Goal: Book appointment/travel/reservation

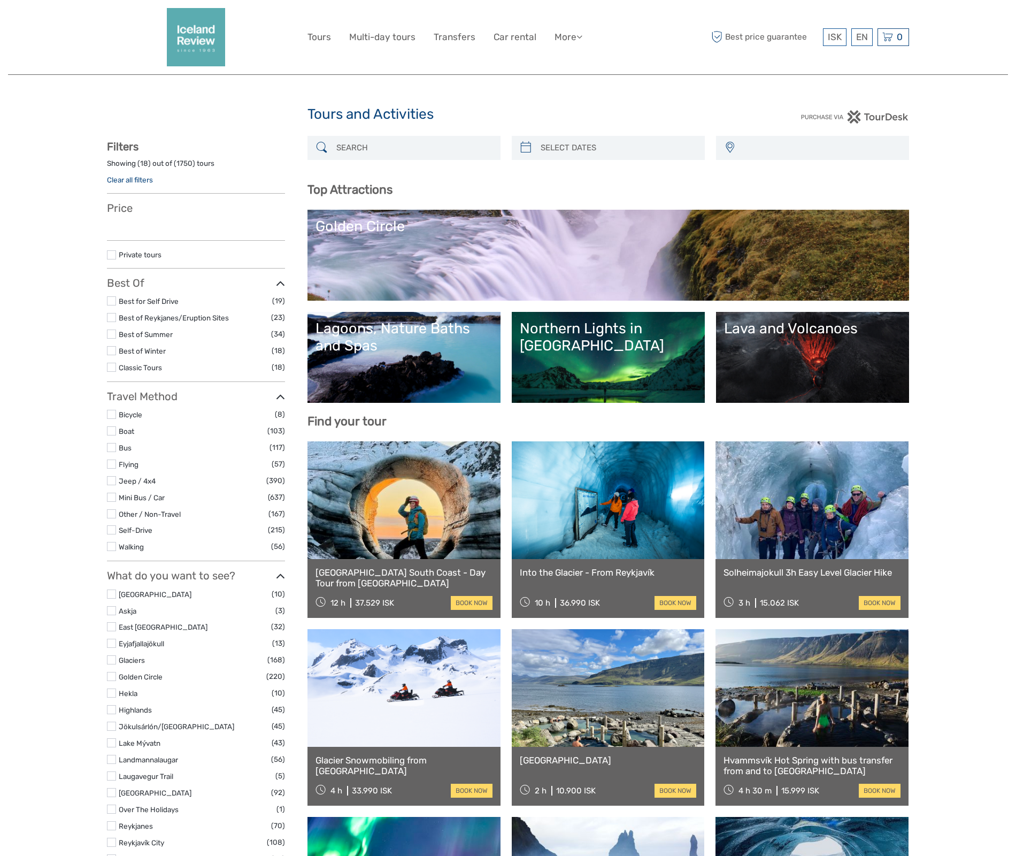
select select
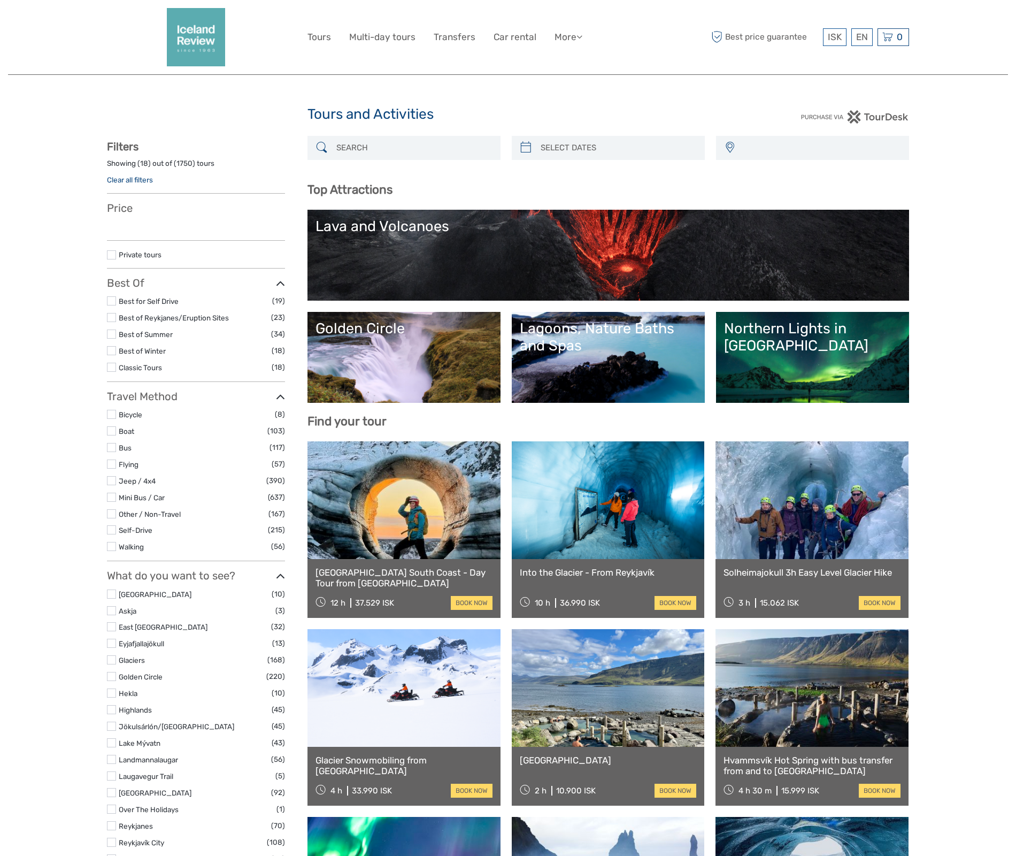
select select
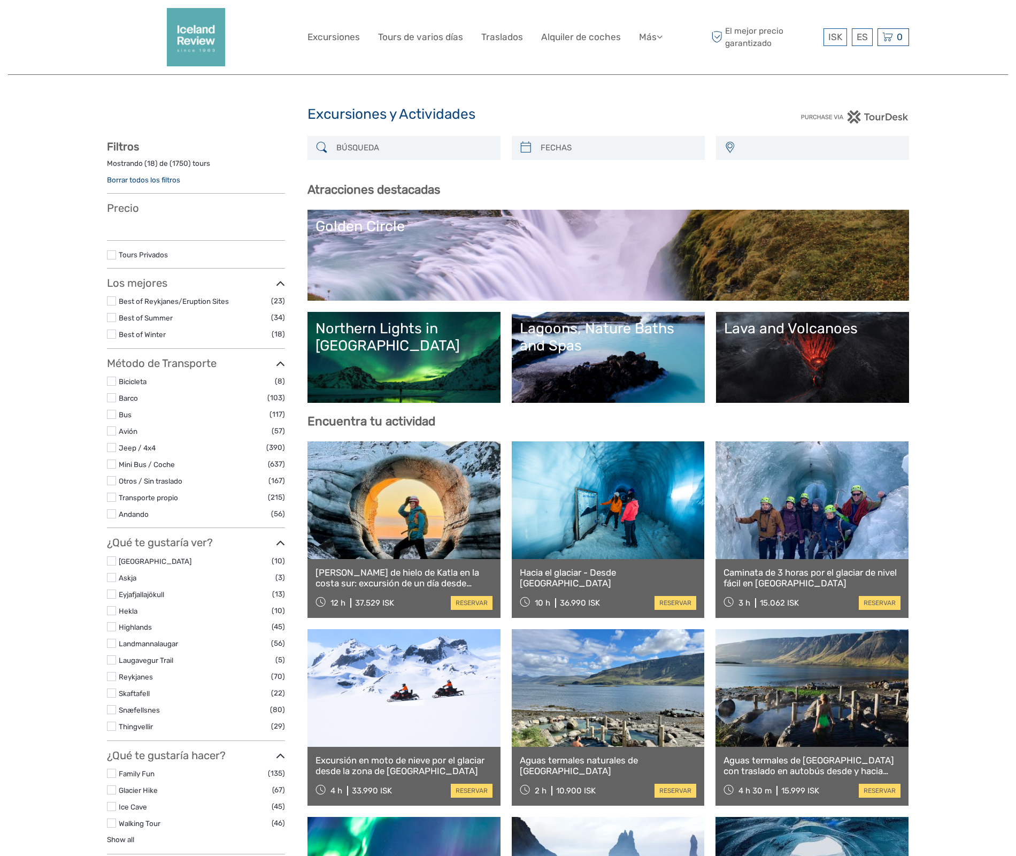
select select
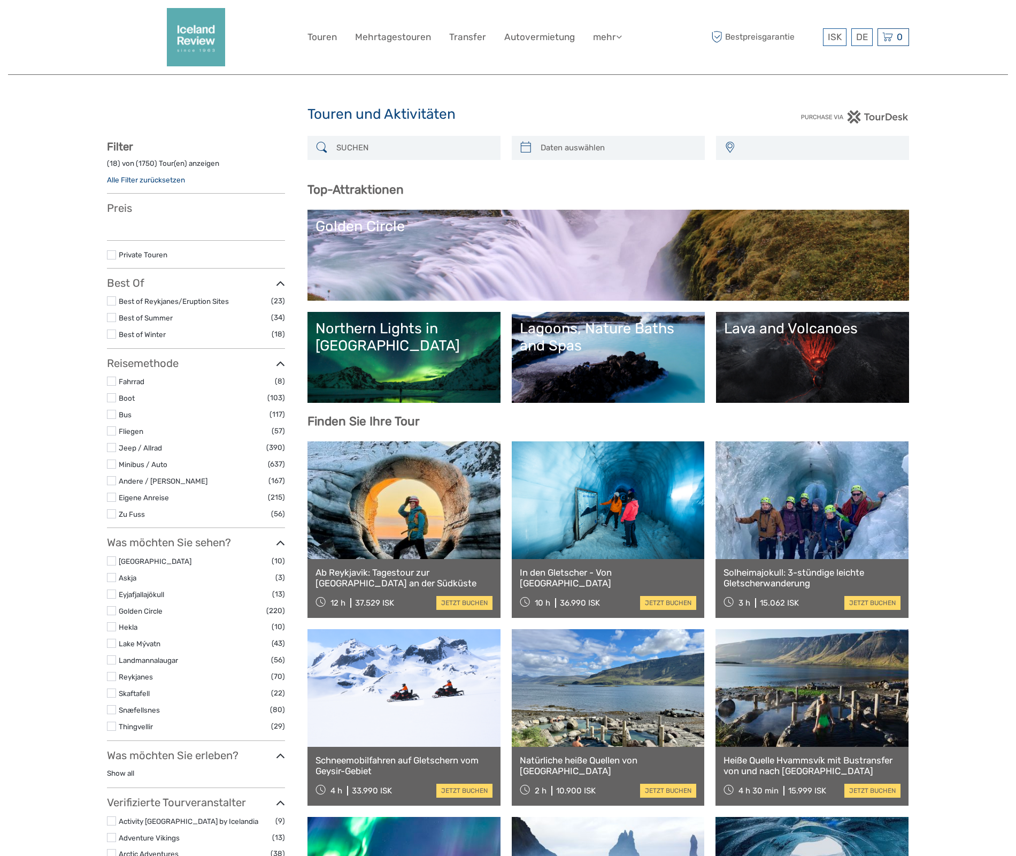
select select
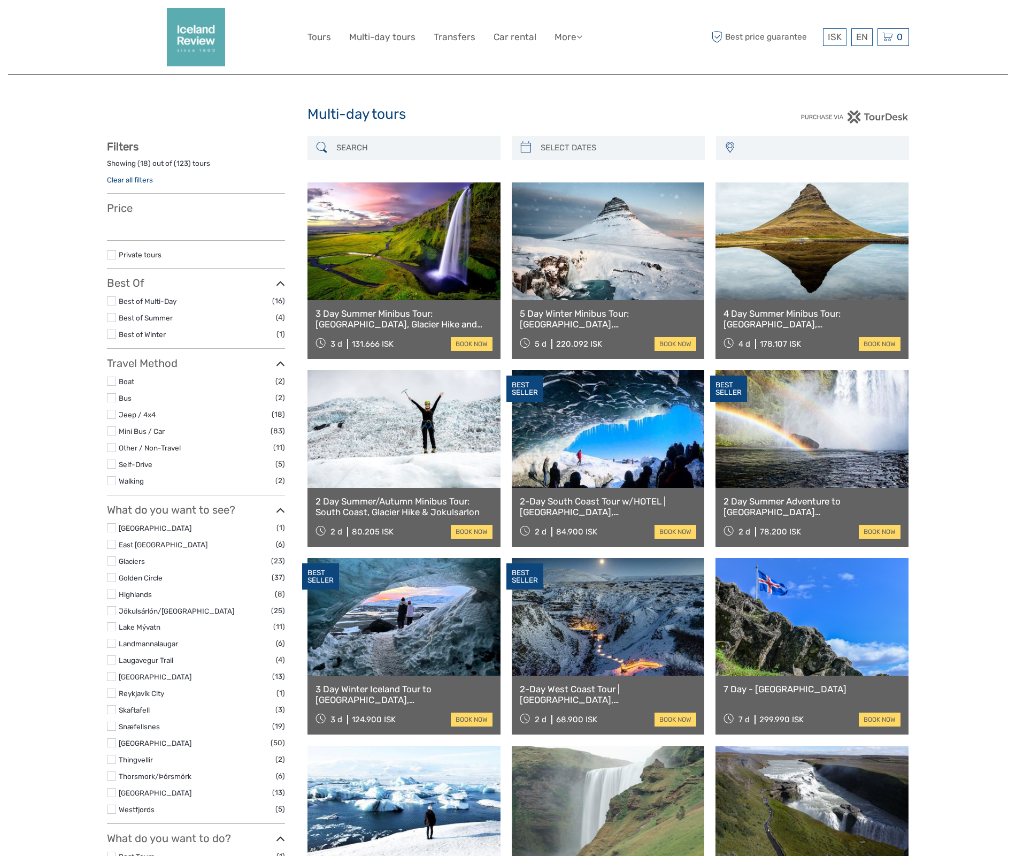
select select
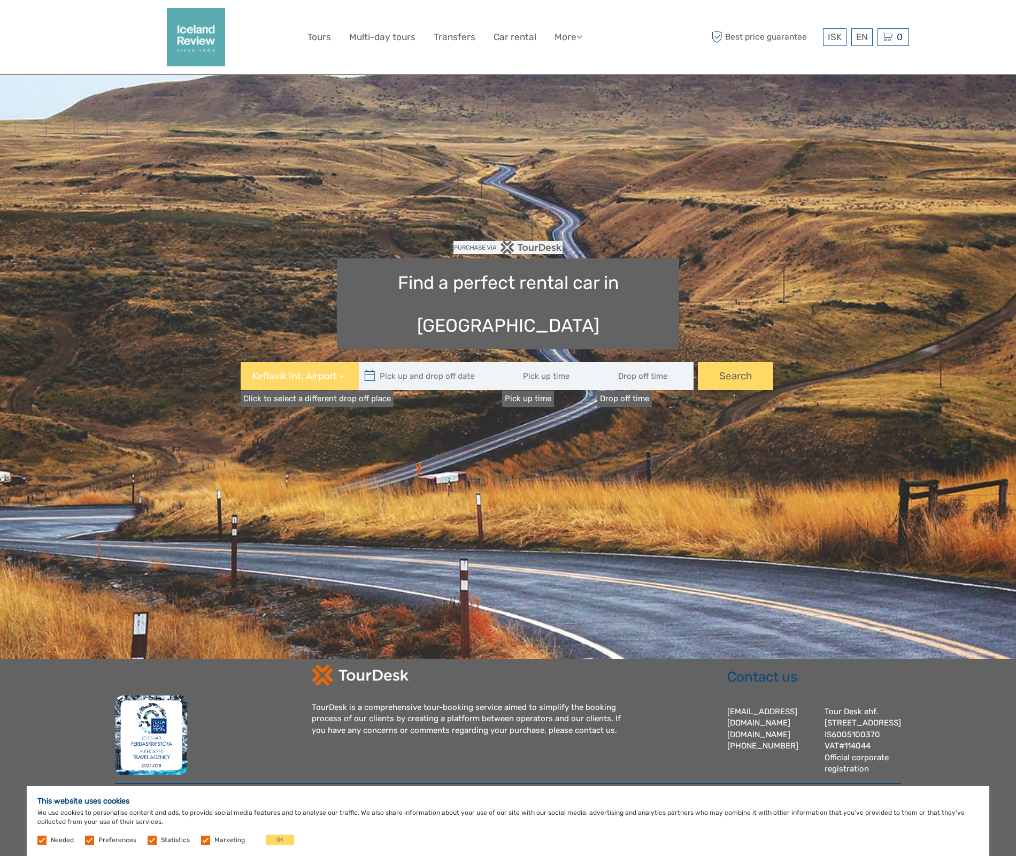
type input "08:00"
